Goal: Task Accomplishment & Management: Complete application form

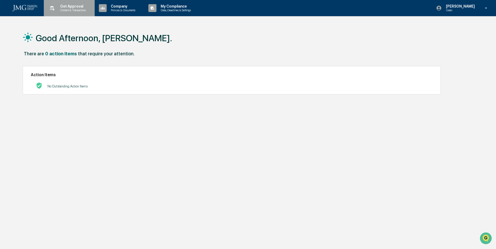
click at [67, 6] on p "Get Approval" at bounding box center [72, 6] width 32 height 4
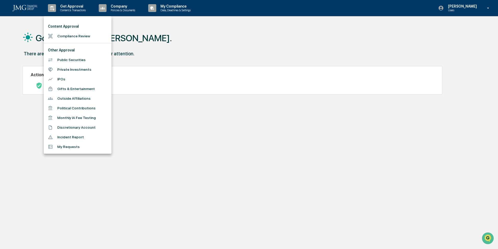
click at [198, 133] on div at bounding box center [249, 124] width 498 height 249
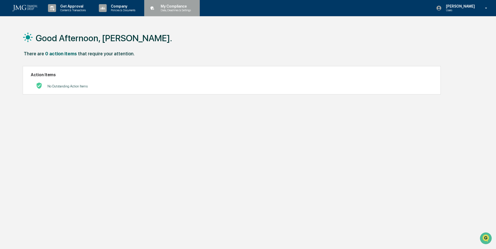
click at [180, 9] on p "Data, Deadlines & Settings" at bounding box center [174, 10] width 37 height 4
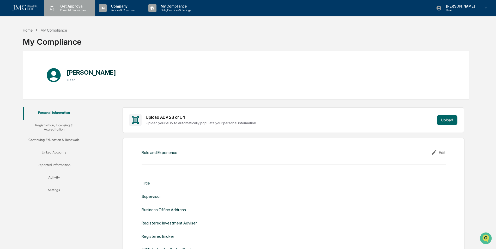
click at [70, 7] on p "Get Approval" at bounding box center [72, 6] width 32 height 4
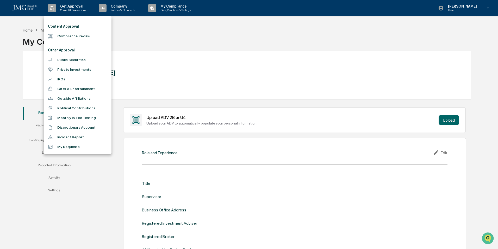
click at [158, 39] on div at bounding box center [249, 124] width 498 height 249
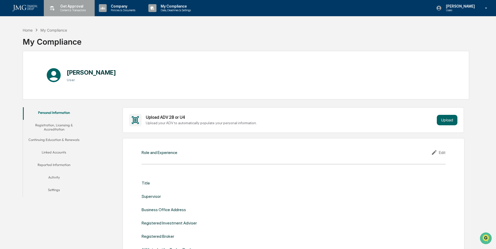
click at [66, 7] on p "Get Approval" at bounding box center [72, 6] width 32 height 4
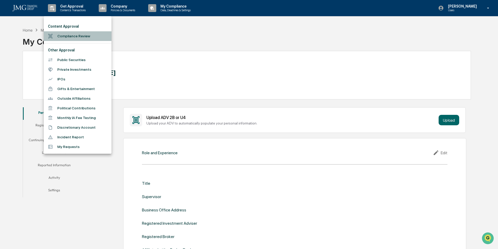
click at [66, 35] on li "Compliance Review" at bounding box center [78, 36] width 68 height 10
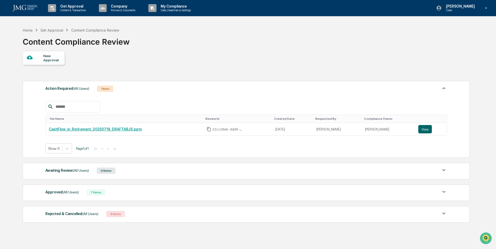
click at [45, 59] on div "New Approval" at bounding box center [51, 58] width 17 height 8
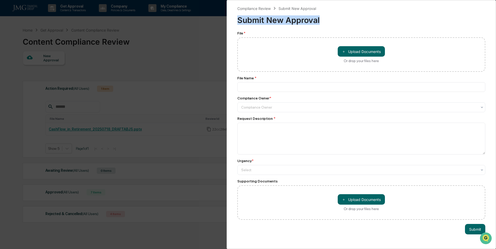
drag, startPoint x: 383, startPoint y: 3, endPoint x: 342, endPoint y: 15, distance: 43.1
click at [342, 15] on div "Compliance Review Submit New Approval Submit New Approval File * ＋ Upload Docum…" at bounding box center [361, 124] width 269 height 249
click at [254, 85] on input at bounding box center [361, 87] width 248 height 10
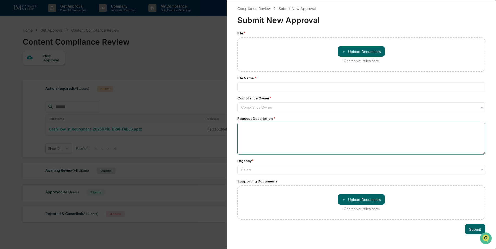
click at [248, 131] on textarea at bounding box center [361, 139] width 248 height 32
paste textarea "**********"
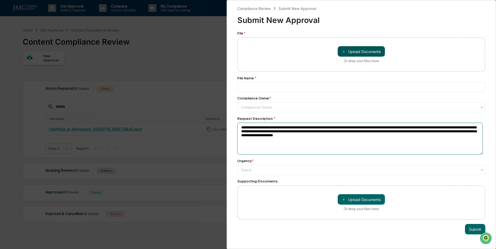
type textarea "**********"
click at [358, 49] on button "＋ Upload Documents" at bounding box center [361, 51] width 47 height 10
type input "**********"
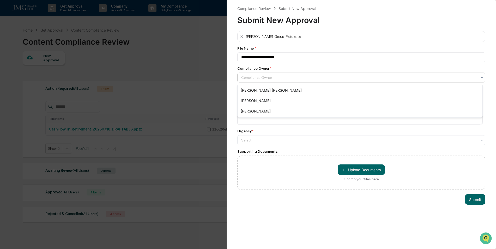
click at [258, 77] on div at bounding box center [359, 77] width 236 height 5
click at [253, 88] on div "[PERSON_NAME] [PERSON_NAME]" at bounding box center [359, 90] width 245 height 10
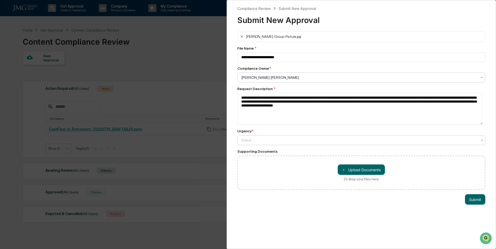
click at [474, 140] on div "Select" at bounding box center [359, 139] width 241 height 7
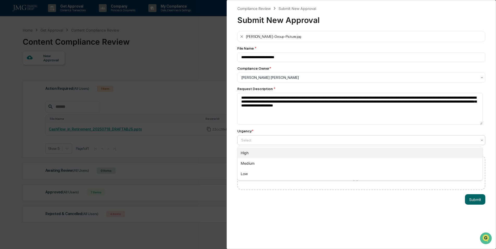
click at [259, 152] on div "High" at bounding box center [359, 153] width 245 height 10
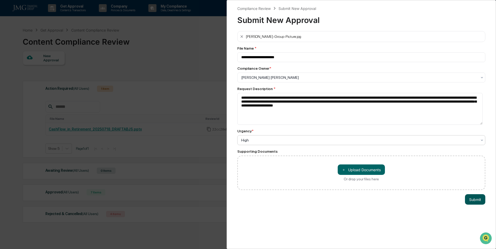
click at [470, 199] on button "Submit" at bounding box center [475, 199] width 20 height 10
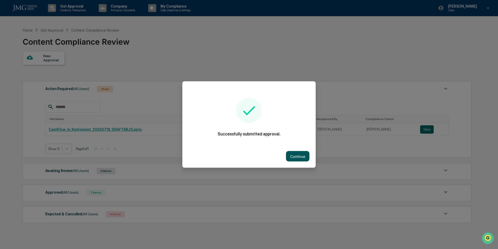
click at [290, 155] on button "Continue" at bounding box center [297, 156] width 23 height 10
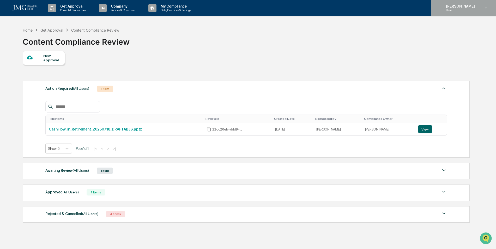
click at [485, 7] on icon at bounding box center [485, 8] width 9 height 5
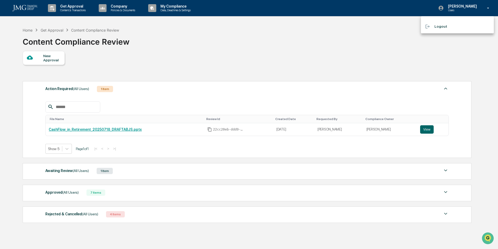
click at [441, 27] on li "Logout" at bounding box center [457, 27] width 73 height 10
